Goal: Check status: Check status

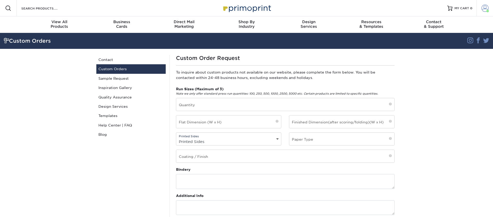
drag, startPoint x: 482, startPoint y: 4, endPoint x: 481, endPoint y: 8, distance: 4.6
click at [482, 4] on link "Account" at bounding box center [484, 8] width 16 height 16
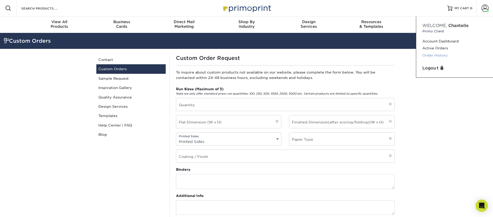
click at [439, 57] on link "Order History" at bounding box center [454, 55] width 64 height 7
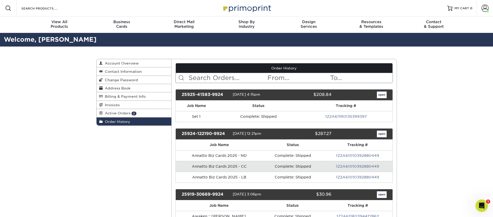
click at [205, 80] on input "text" at bounding box center [227, 78] width 79 height 10
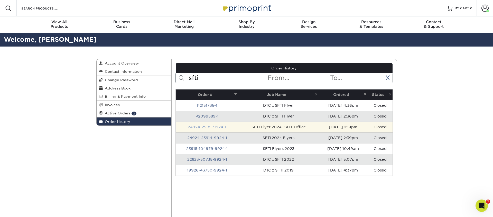
type input "sfti"
click at [213, 128] on link "24924-25181-9924-1" at bounding box center [207, 127] width 38 height 4
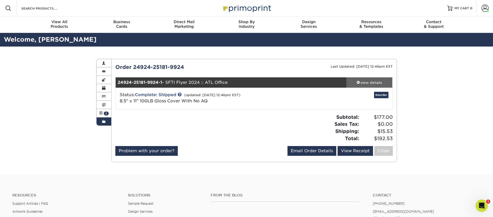
click at [377, 81] on div "view details" at bounding box center [369, 82] width 46 height 5
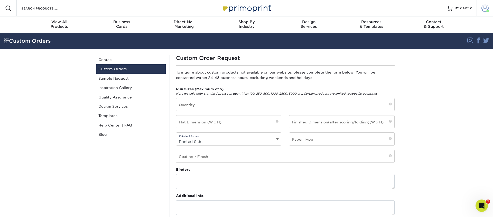
click at [480, 6] on link "Account" at bounding box center [484, 8] width 16 height 16
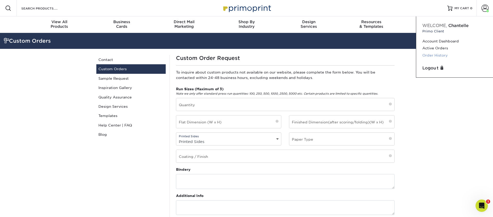
drag, startPoint x: 437, startPoint y: 54, endPoint x: 432, endPoint y: 54, distance: 4.4
click at [436, 54] on link "Order History" at bounding box center [454, 55] width 64 height 7
click at [433, 55] on link "Order History" at bounding box center [454, 55] width 64 height 7
click at [428, 54] on link "Order History" at bounding box center [454, 55] width 64 height 7
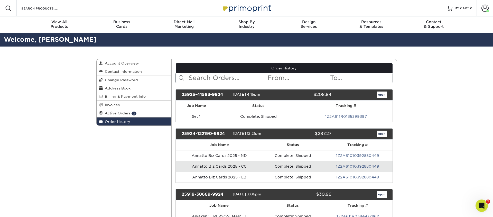
click at [203, 79] on input "text" at bounding box center [227, 78] width 79 height 10
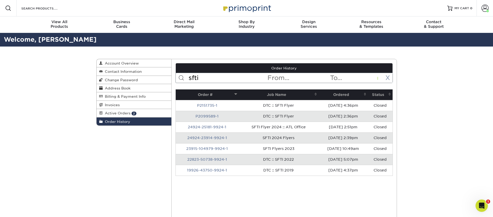
type input "sfti"
click at [213, 138] on link "24924-23914-9924-1" at bounding box center [207, 138] width 40 height 4
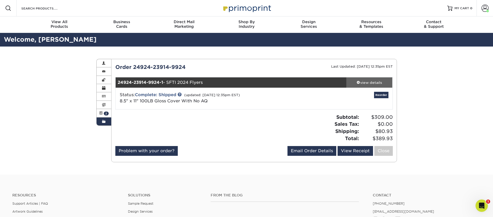
click at [368, 81] on div "view details" at bounding box center [369, 82] width 46 height 5
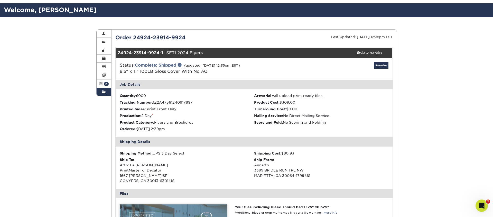
scroll to position [31, 0]
